Goal: Transaction & Acquisition: Book appointment/travel/reservation

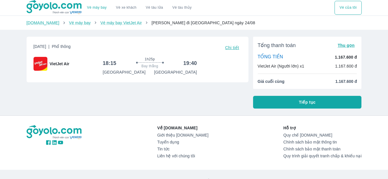
drag, startPoint x: 215, startPoint y: 66, endPoint x: 208, endPoint y: 63, distance: 7.8
click at [112, 24] on link "Vé máy bay VietJet Air" at bounding box center [120, 22] width 41 height 5
